Goal: Information Seeking & Learning: Find specific fact

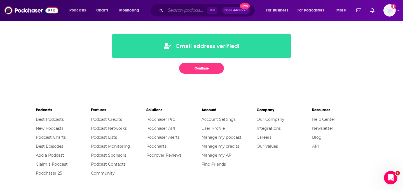
click at [185, 8] on input "Search podcasts, credits, & more..." at bounding box center [187, 10] width 42 height 9
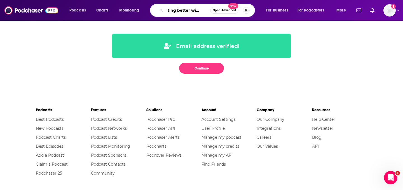
scroll to position [0, 10]
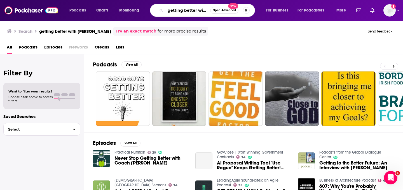
click at [198, 11] on input "getting better with [PERSON_NAME]" at bounding box center [188, 10] width 45 height 9
drag, startPoint x: 206, startPoint y: 11, endPoint x: 226, endPoint y: 11, distance: 20.5
click at [226, 11] on div "getting better with [PERSON_NAME] Open Advanced New" at bounding box center [202, 10] width 105 height 13
click at [204, 10] on input "getting better with [PERSON_NAME]" at bounding box center [188, 10] width 45 height 9
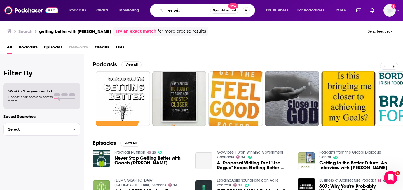
scroll to position [0, 27]
type input "getting better with [PERSON_NAME]"
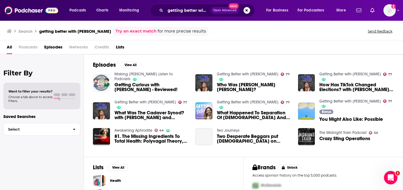
scroll to position [32, 0]
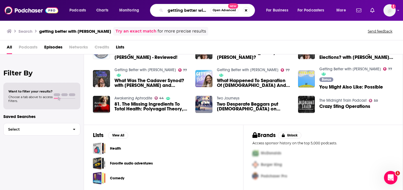
drag, startPoint x: 197, startPoint y: 10, endPoint x: 191, endPoint y: 11, distance: 5.4
click at [191, 11] on input "getting better with [PERSON_NAME]" at bounding box center [188, 10] width 45 height 9
click at [200, 78] on img "What Happened To Separation Of Church And State? with Dr. Lauren Turek" at bounding box center [204, 78] width 17 height 17
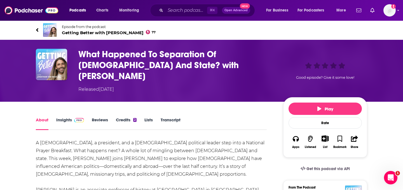
click at [61, 117] on link "Insights" at bounding box center [70, 123] width 28 height 13
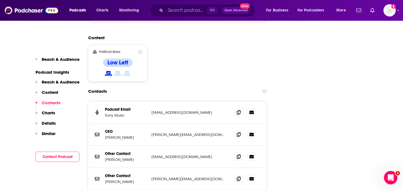
scroll to position [573, 0]
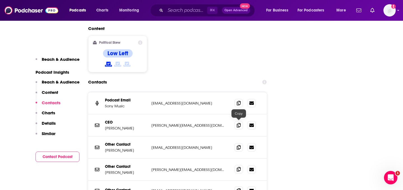
click at [239, 167] on icon at bounding box center [239, 169] width 4 height 4
click at [238, 145] on icon at bounding box center [239, 147] width 4 height 4
